Goal: Transaction & Acquisition: Purchase product/service

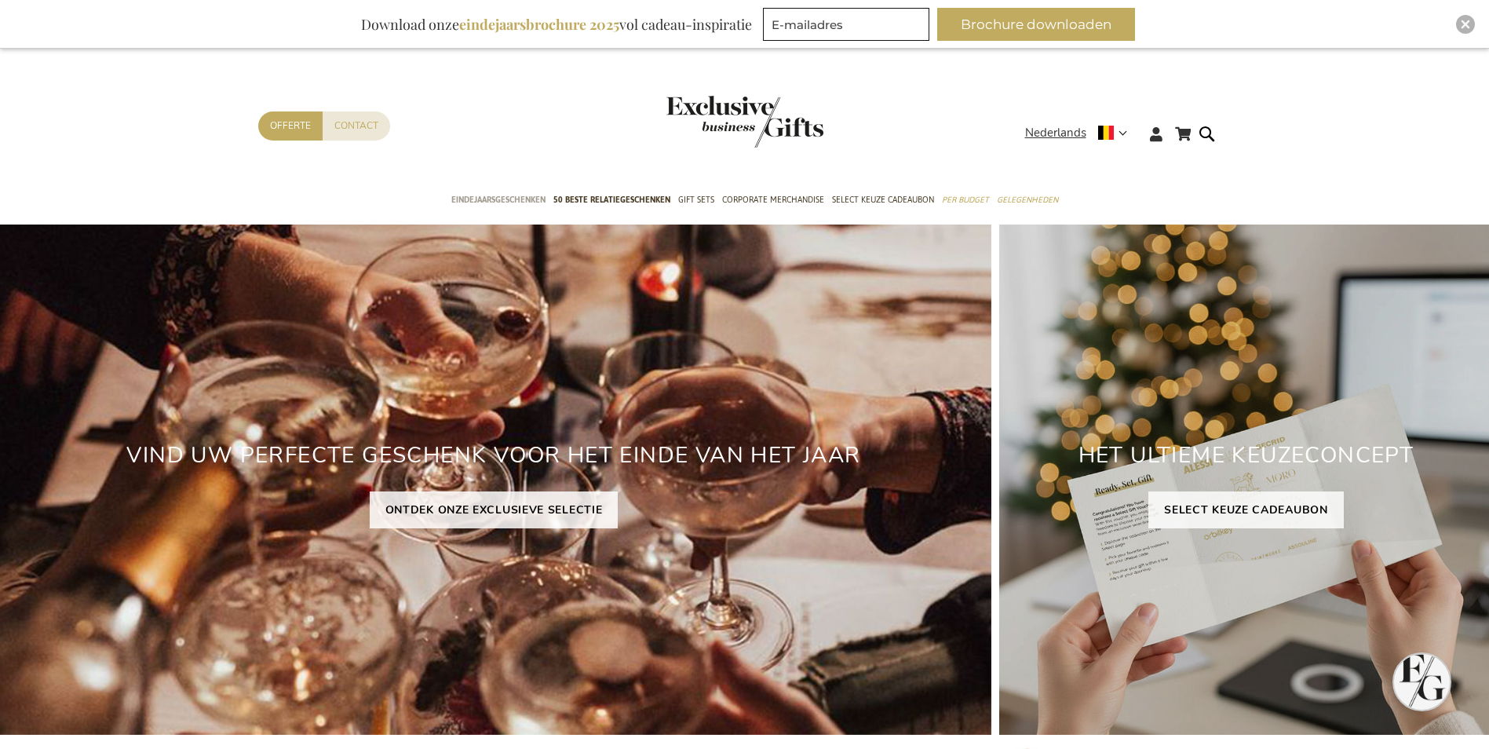
click at [475, 199] on span "Eindejaarsgeschenken" at bounding box center [498, 200] width 94 height 16
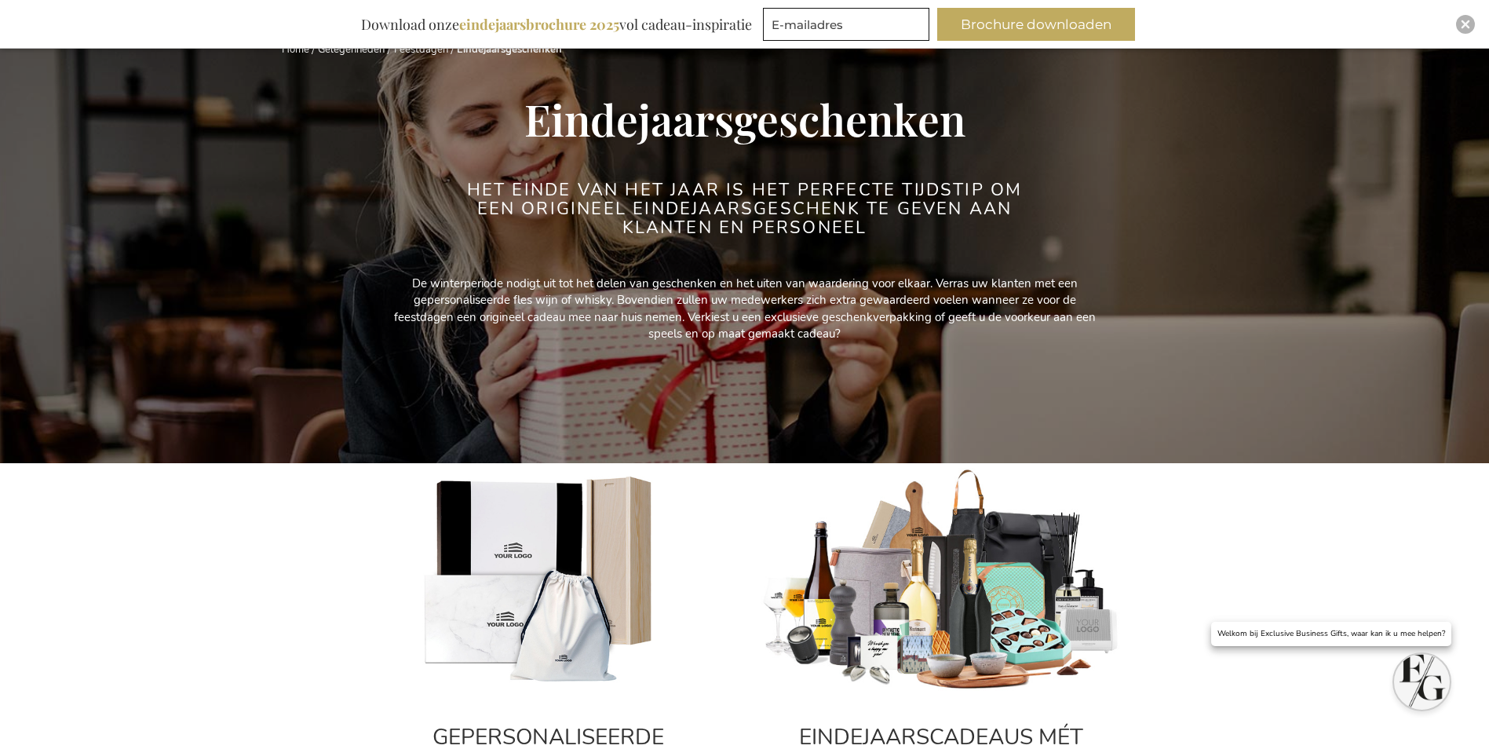
scroll to position [235, 0]
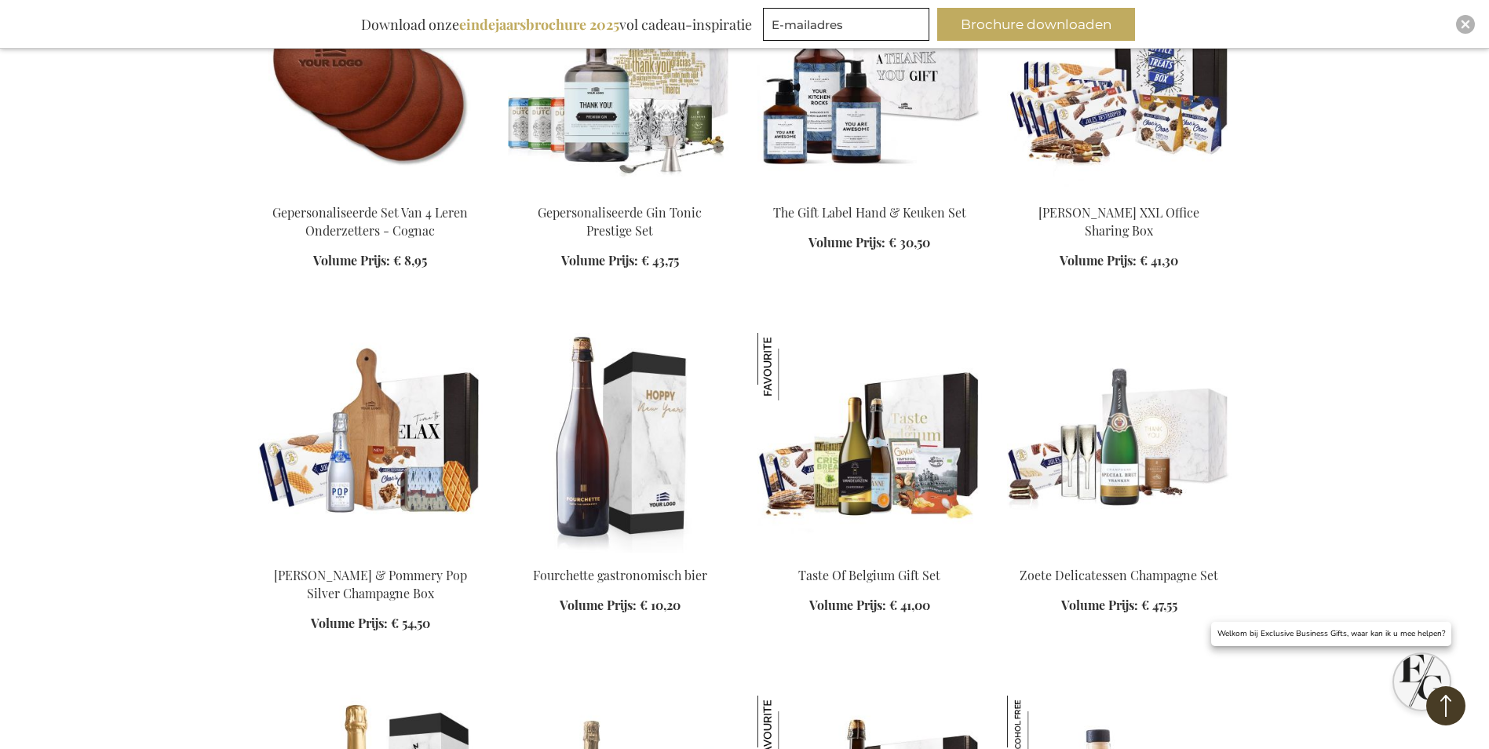
scroll to position [3140, 0]
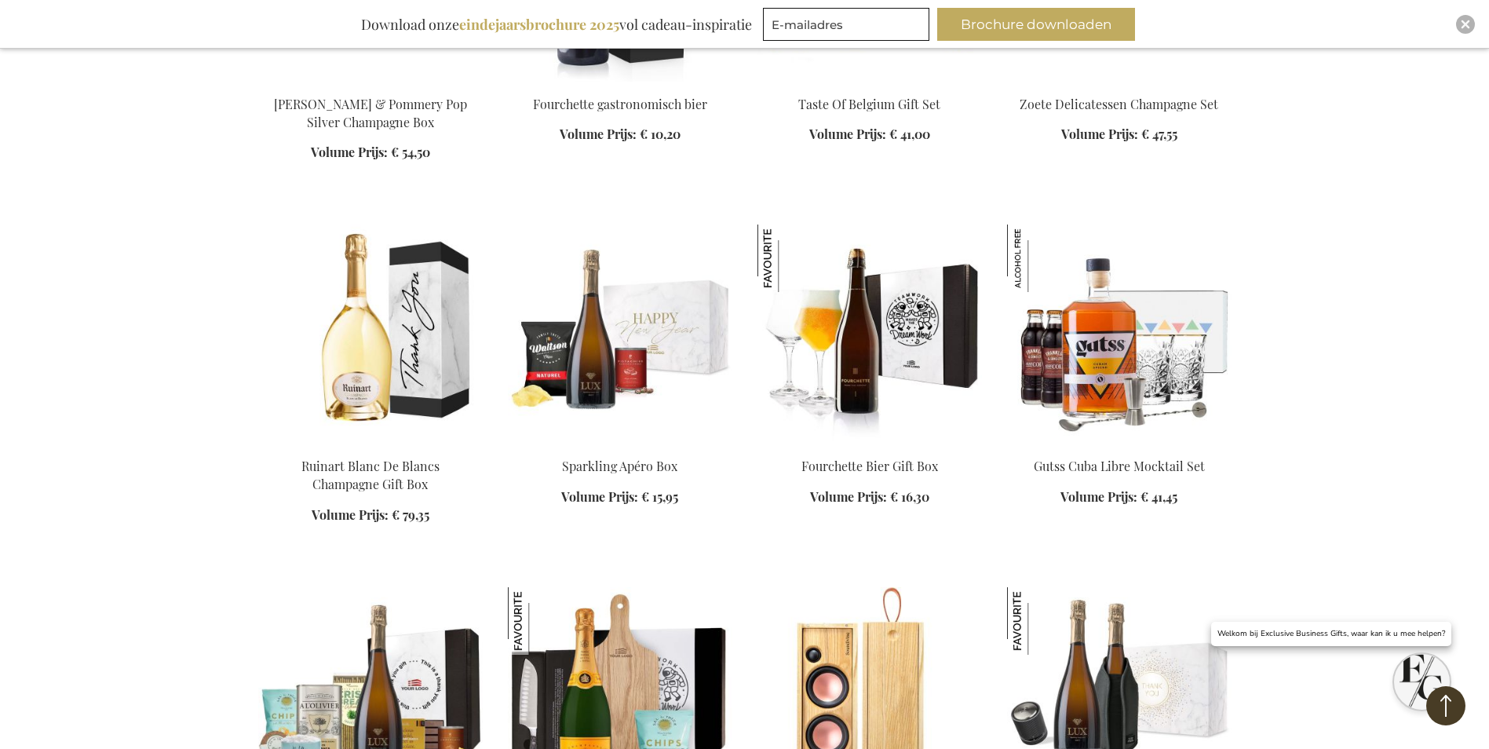
scroll to position [3454, 0]
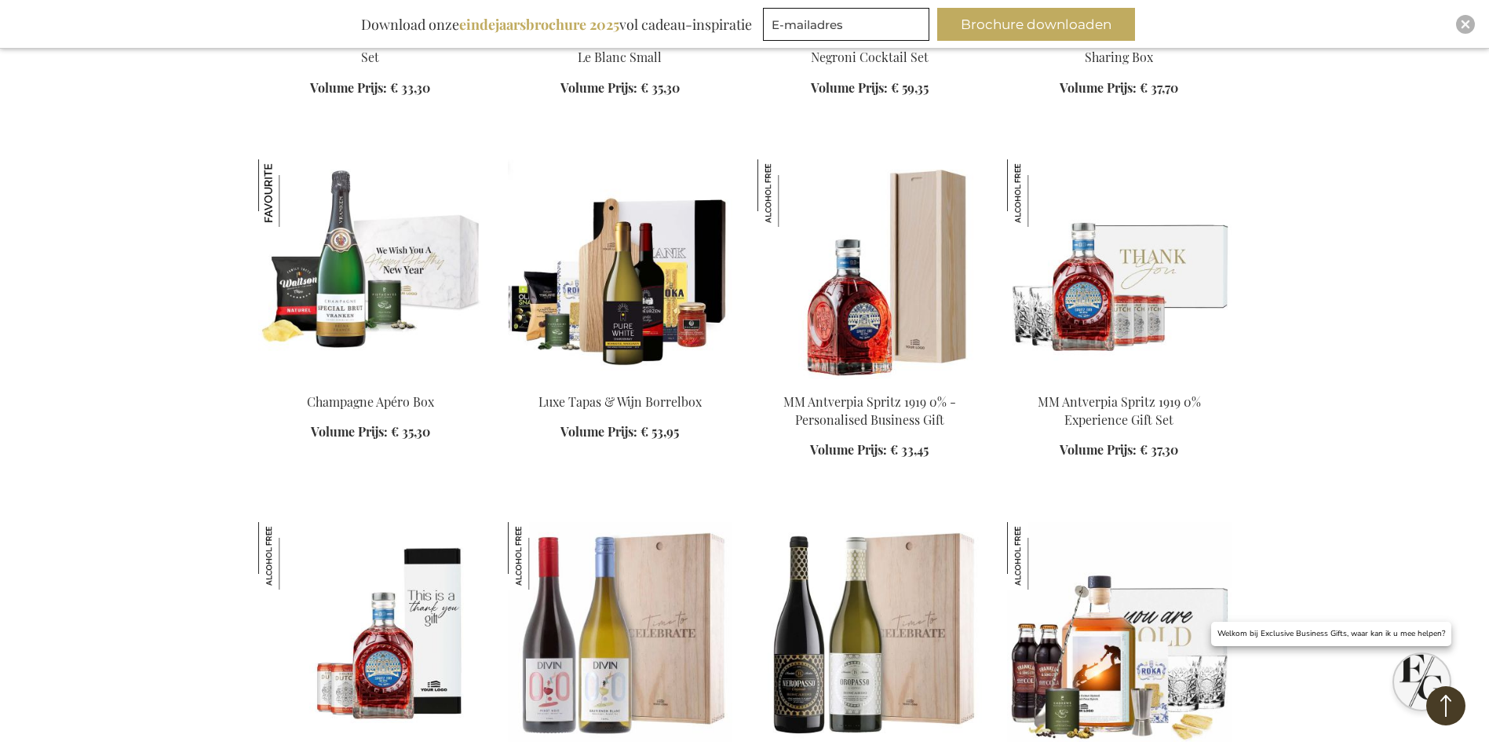
scroll to position [4474, 0]
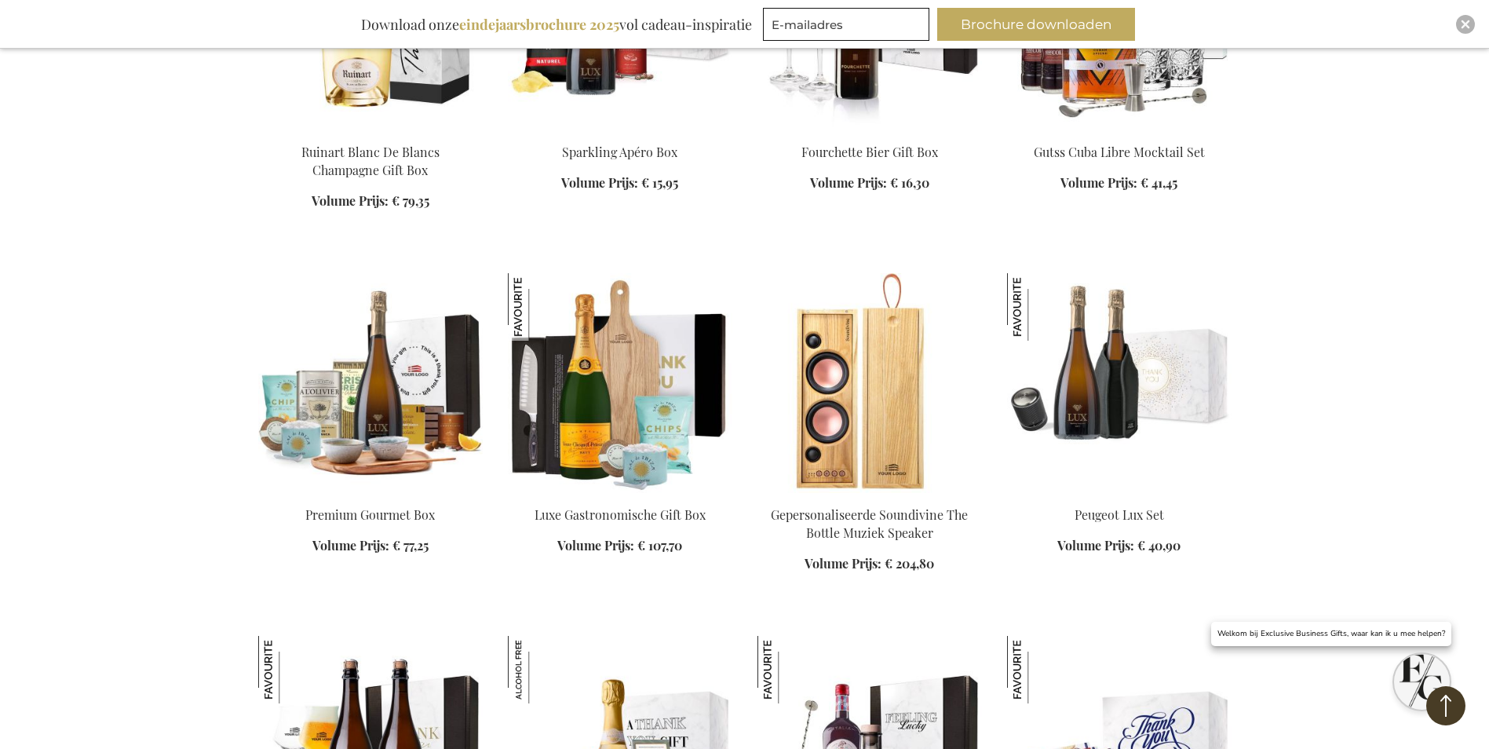
scroll to position [3140, 0]
